Goal: Task Accomplishment & Management: Use online tool/utility

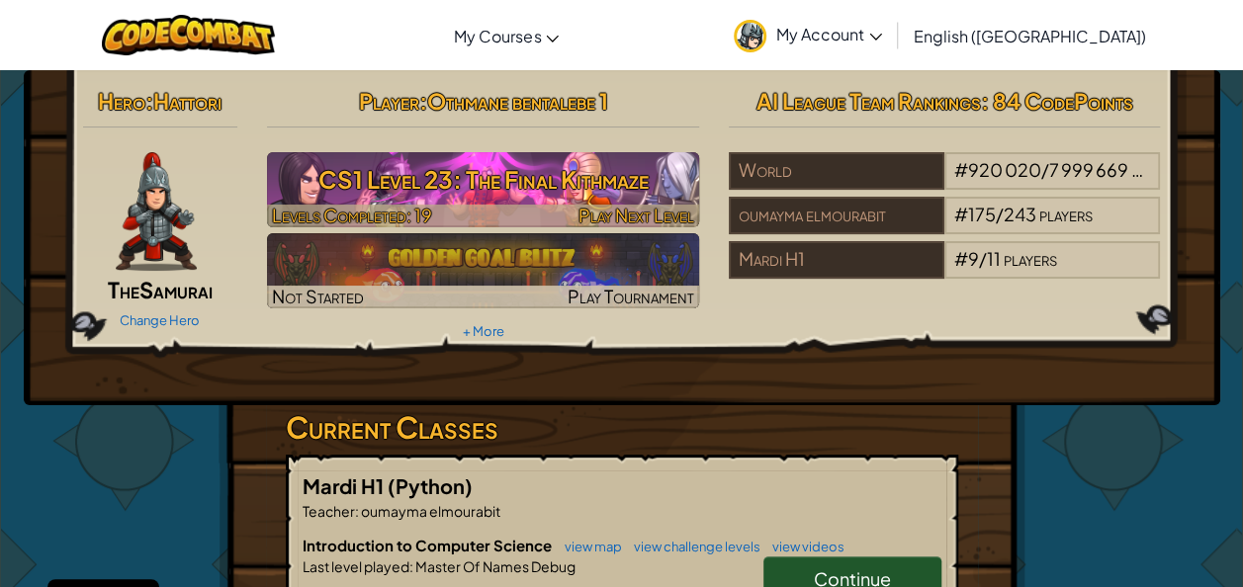
click at [471, 212] on div at bounding box center [483, 216] width 432 height 23
select select "en-[GEOGRAPHIC_DATA]"
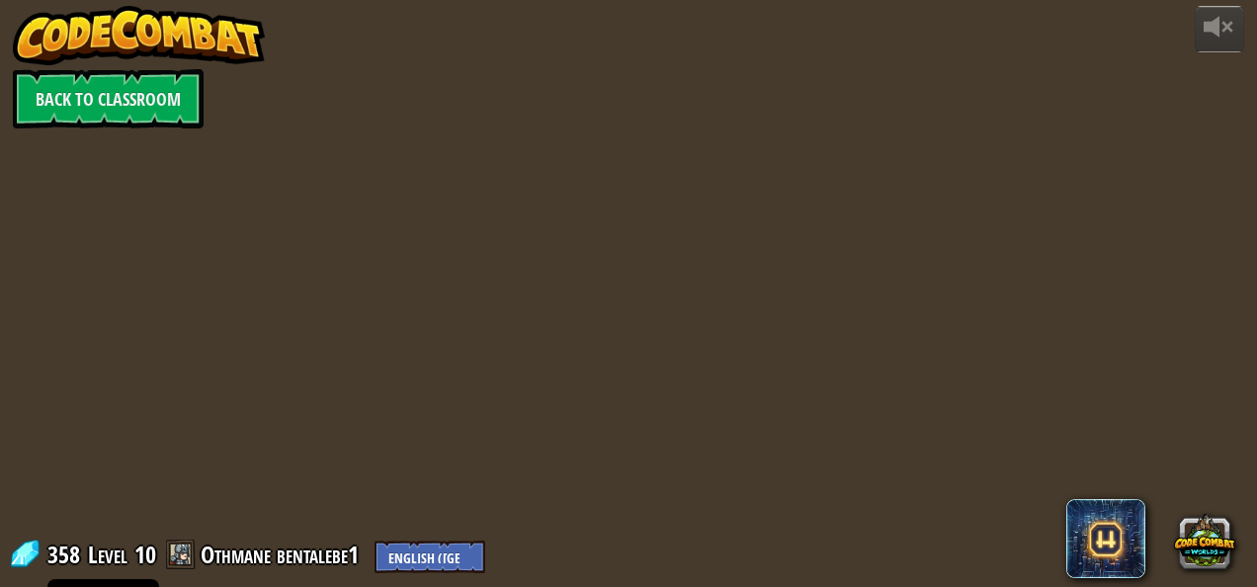
select select "en-[GEOGRAPHIC_DATA]"
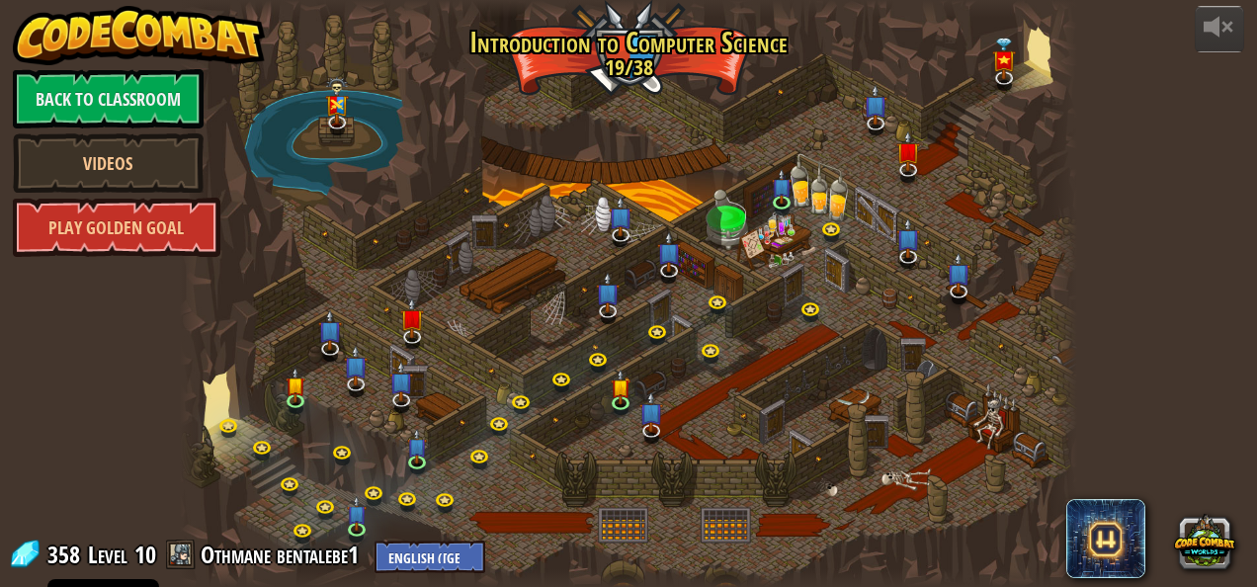
select select "en-[GEOGRAPHIC_DATA]"
